Goal: Transaction & Acquisition: Subscribe to service/newsletter

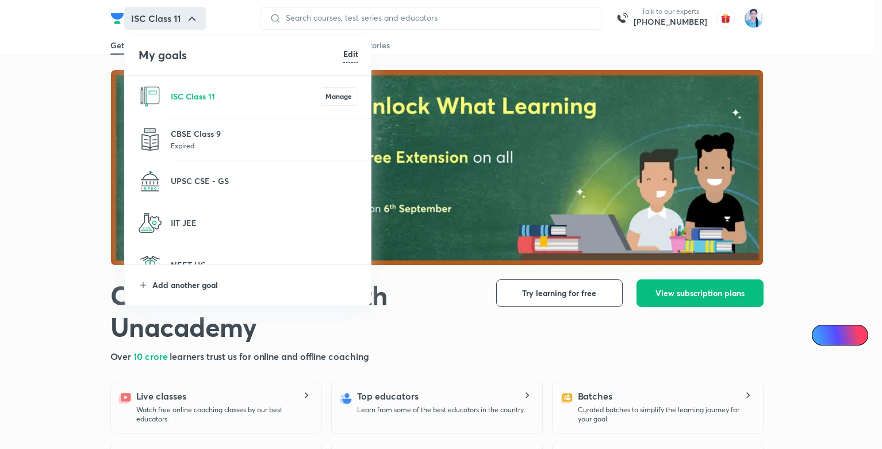
click at [191, 287] on p "Add another goal" at bounding box center [255, 285] width 206 height 12
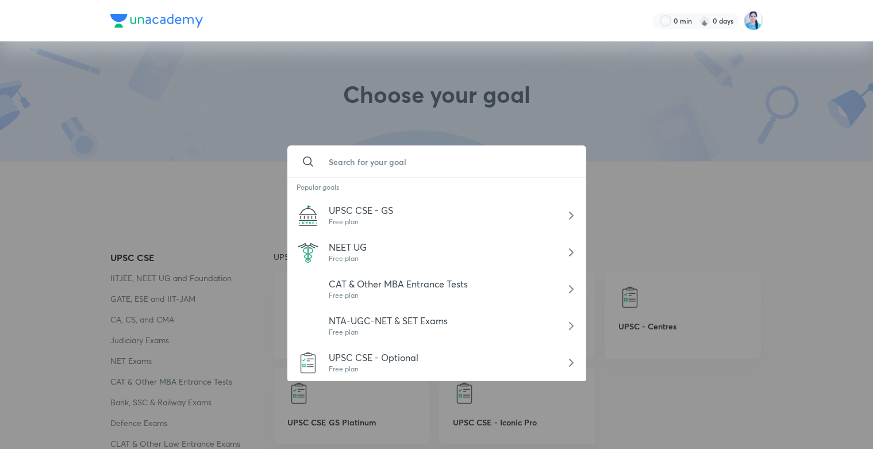
click at [335, 159] on input "text" at bounding box center [449, 161] width 258 height 31
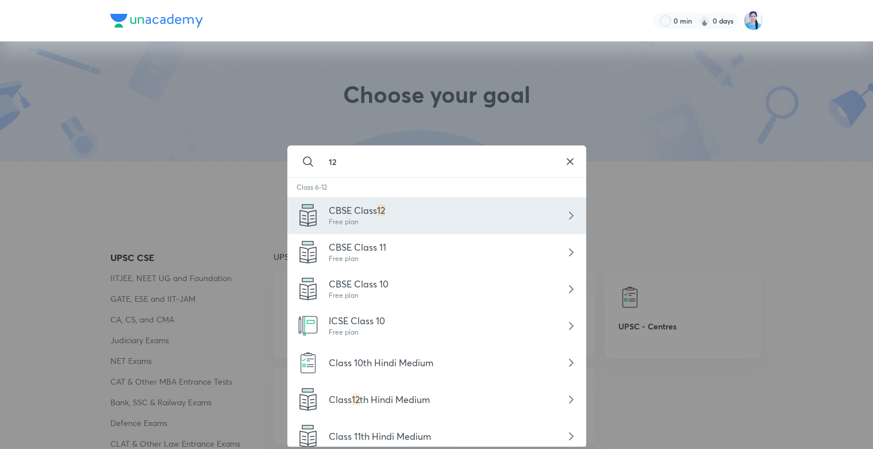
click at [439, 217] on div "CBSE Class 12 Free plan" at bounding box center [436, 215] width 299 height 37
type input "CBSE Class 12"
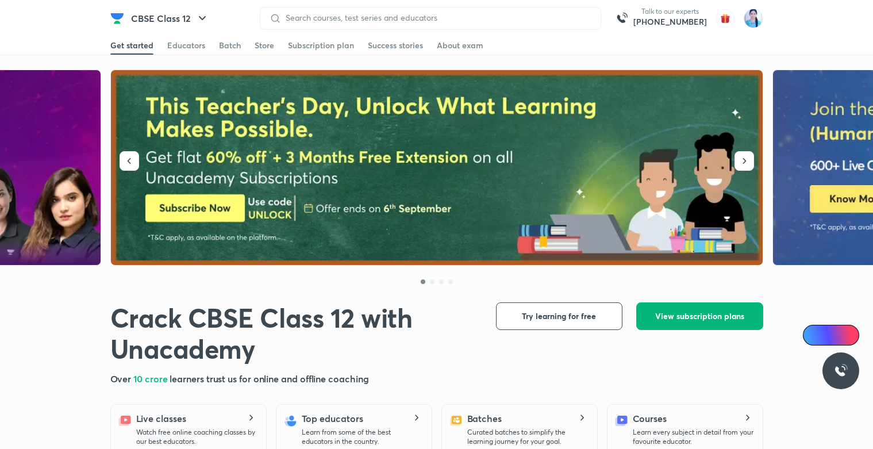
click at [737, 328] on button "View subscription plans" at bounding box center [700, 316] width 127 height 28
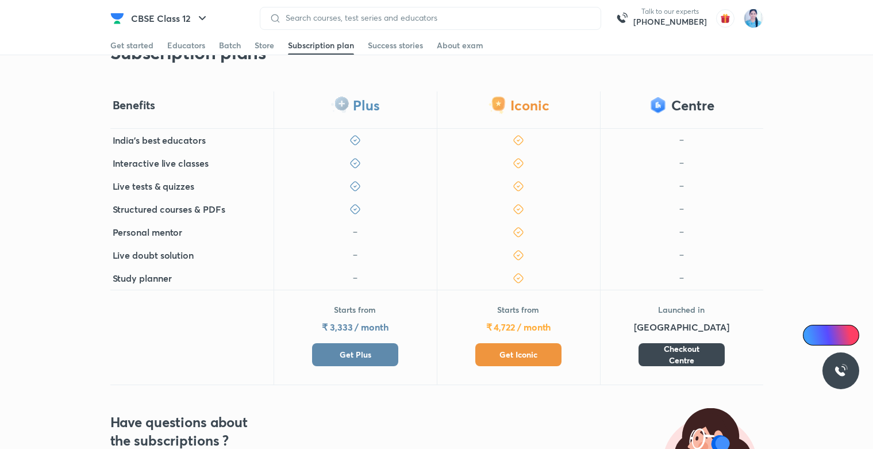
scroll to position [207, 0]
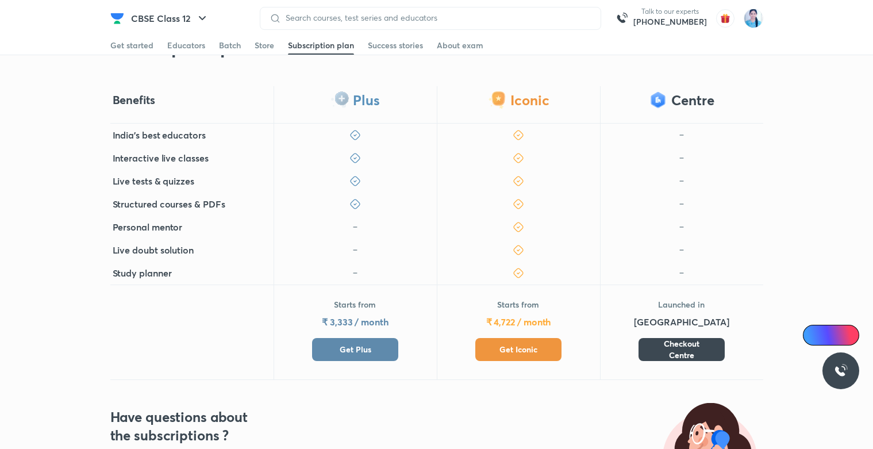
click at [540, 348] on button "Get Iconic" at bounding box center [519, 349] width 86 height 23
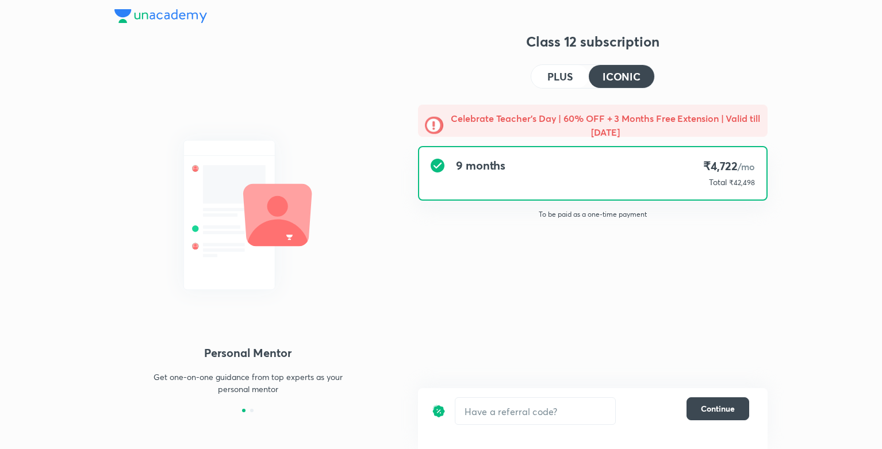
click at [620, 280] on div "Class 12 subscription PLUS ICONIC Celebrate Teacher’s Day | 60% OFF + 3 Months …" at bounding box center [593, 222] width 350 height 380
click at [699, 401] on button "Continue" at bounding box center [718, 408] width 63 height 23
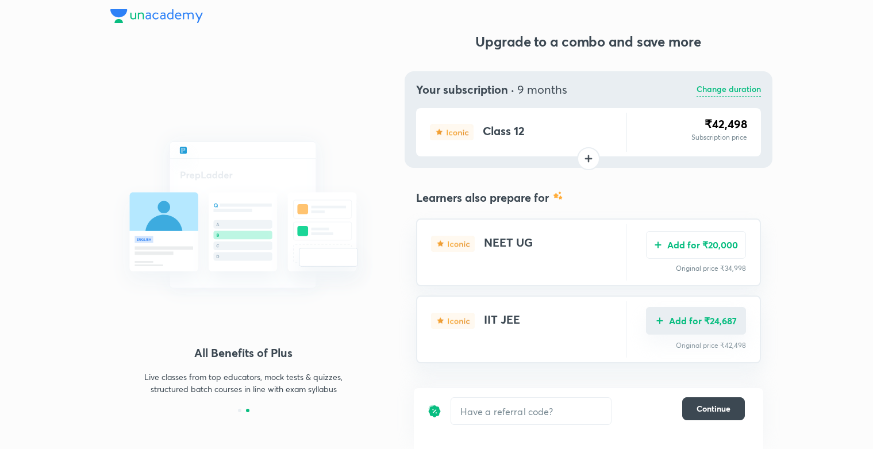
click at [712, 324] on button "Add for ₹24,687" at bounding box center [696, 321] width 100 height 28
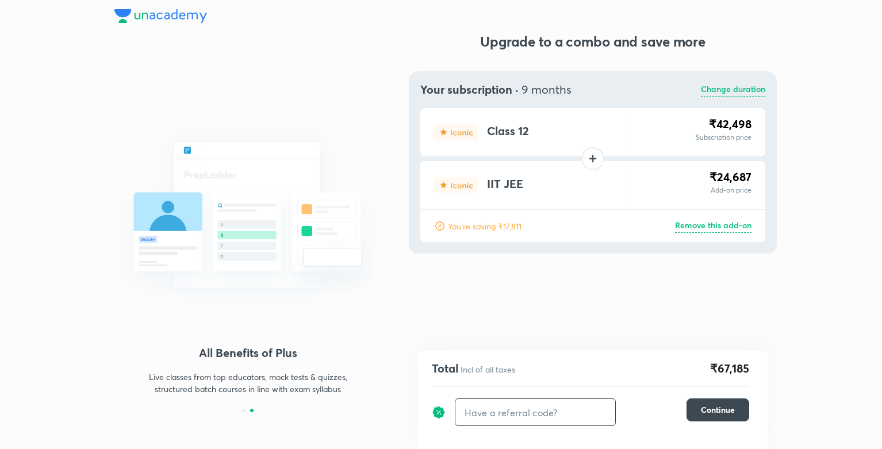
click at [535, 412] on input "text" at bounding box center [535, 412] width 160 height 27
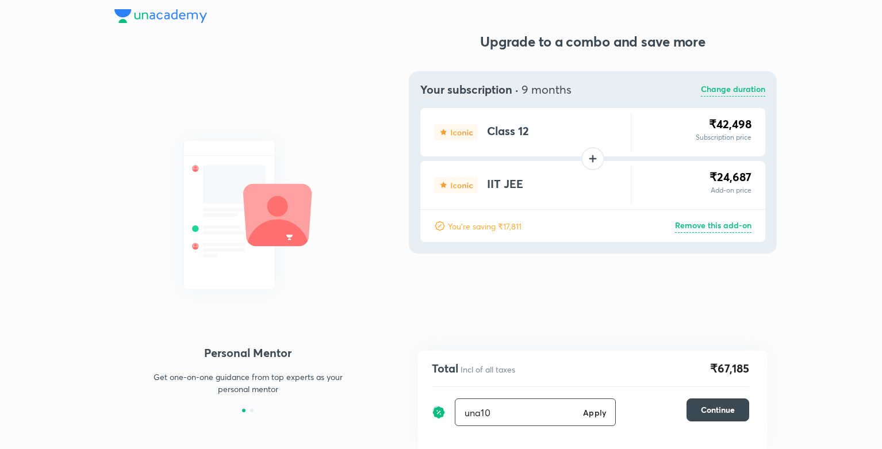
type input "una10"
